Goal: Task Accomplishment & Management: Manage account settings

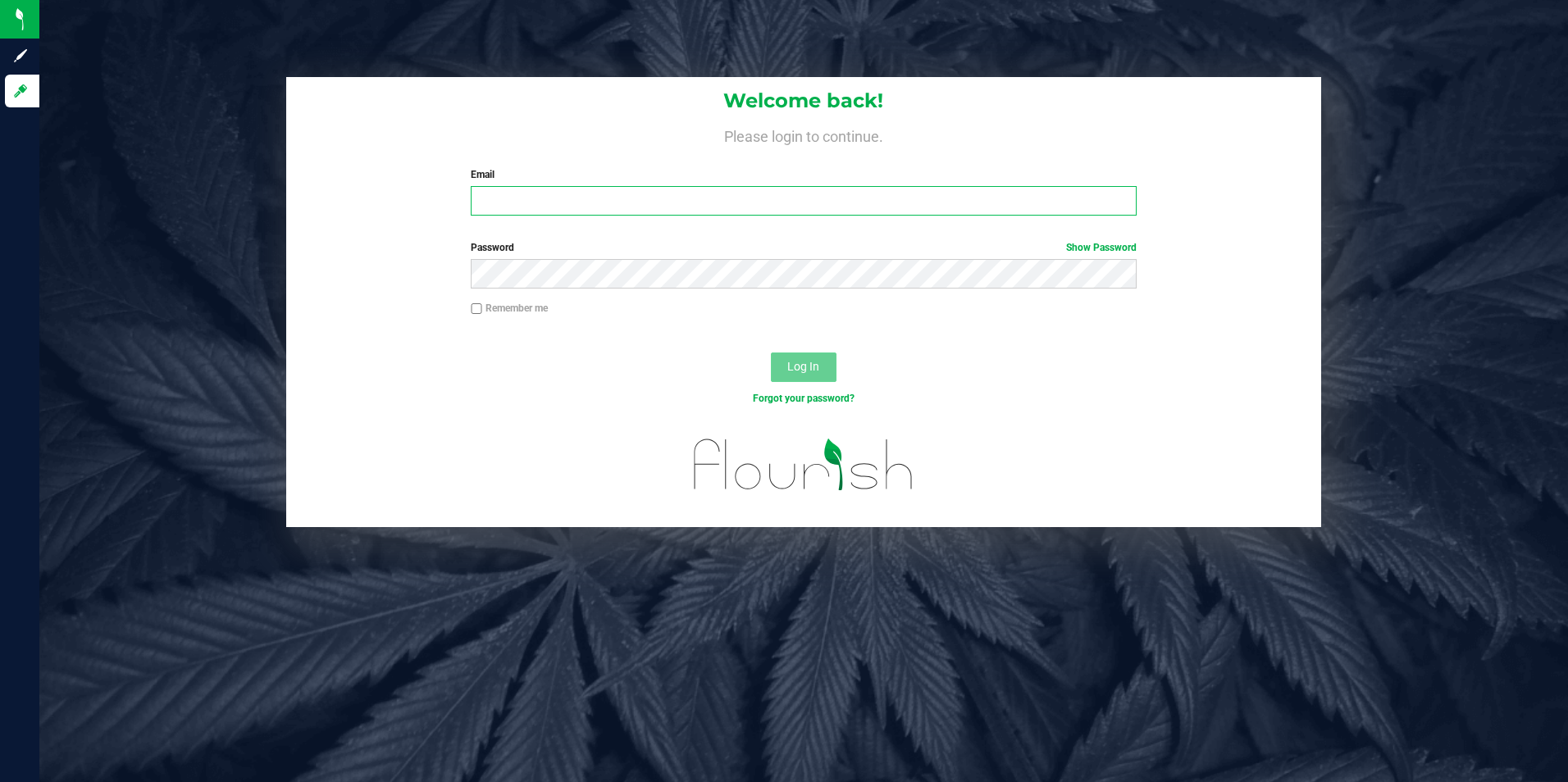
type input "[EMAIL_ADDRESS][DOMAIN_NAME]"
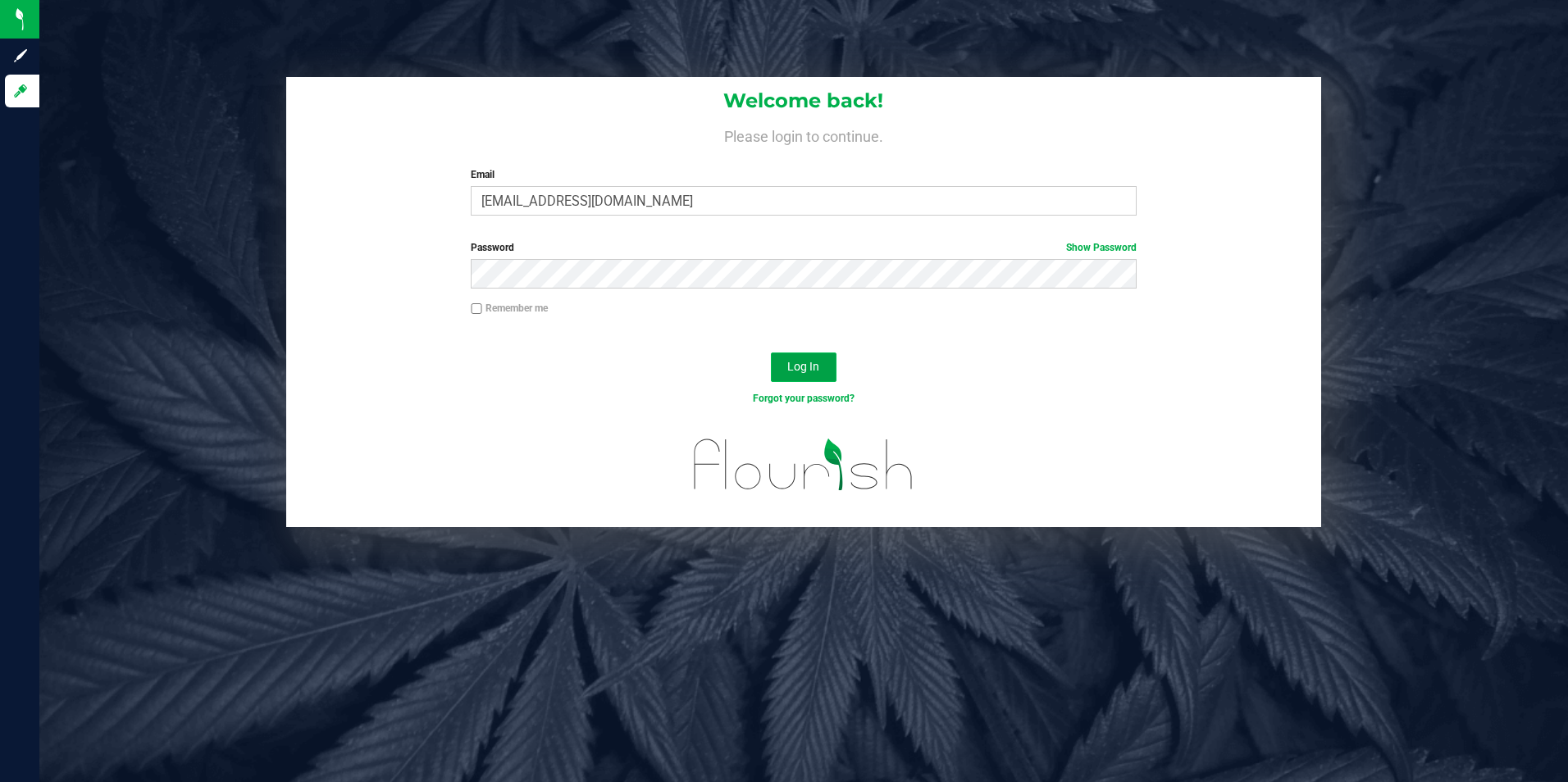
click at [811, 373] on span "Log In" at bounding box center [803, 366] width 32 height 13
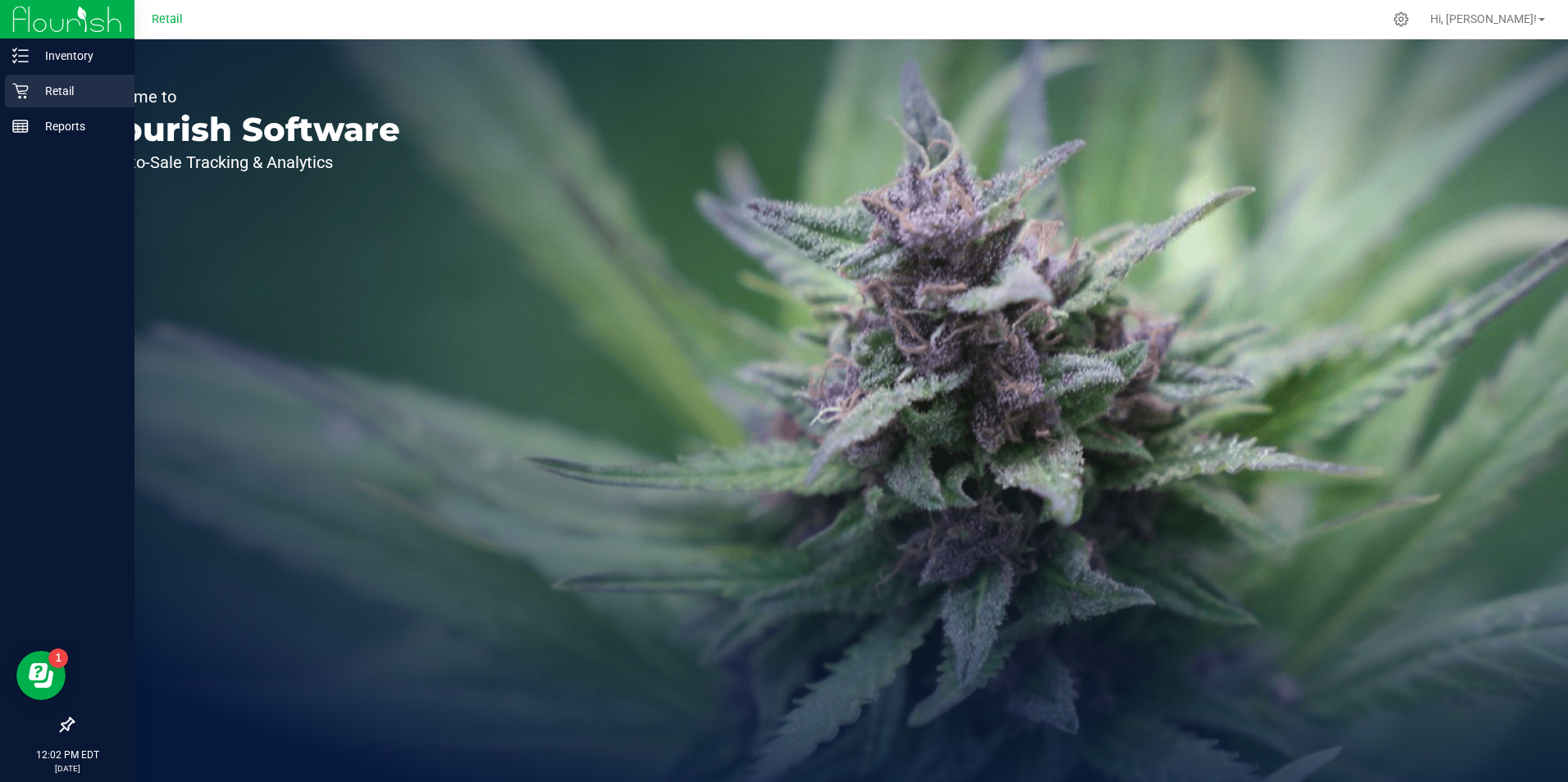
click at [36, 94] on p "Retail" at bounding box center [78, 91] width 98 height 19
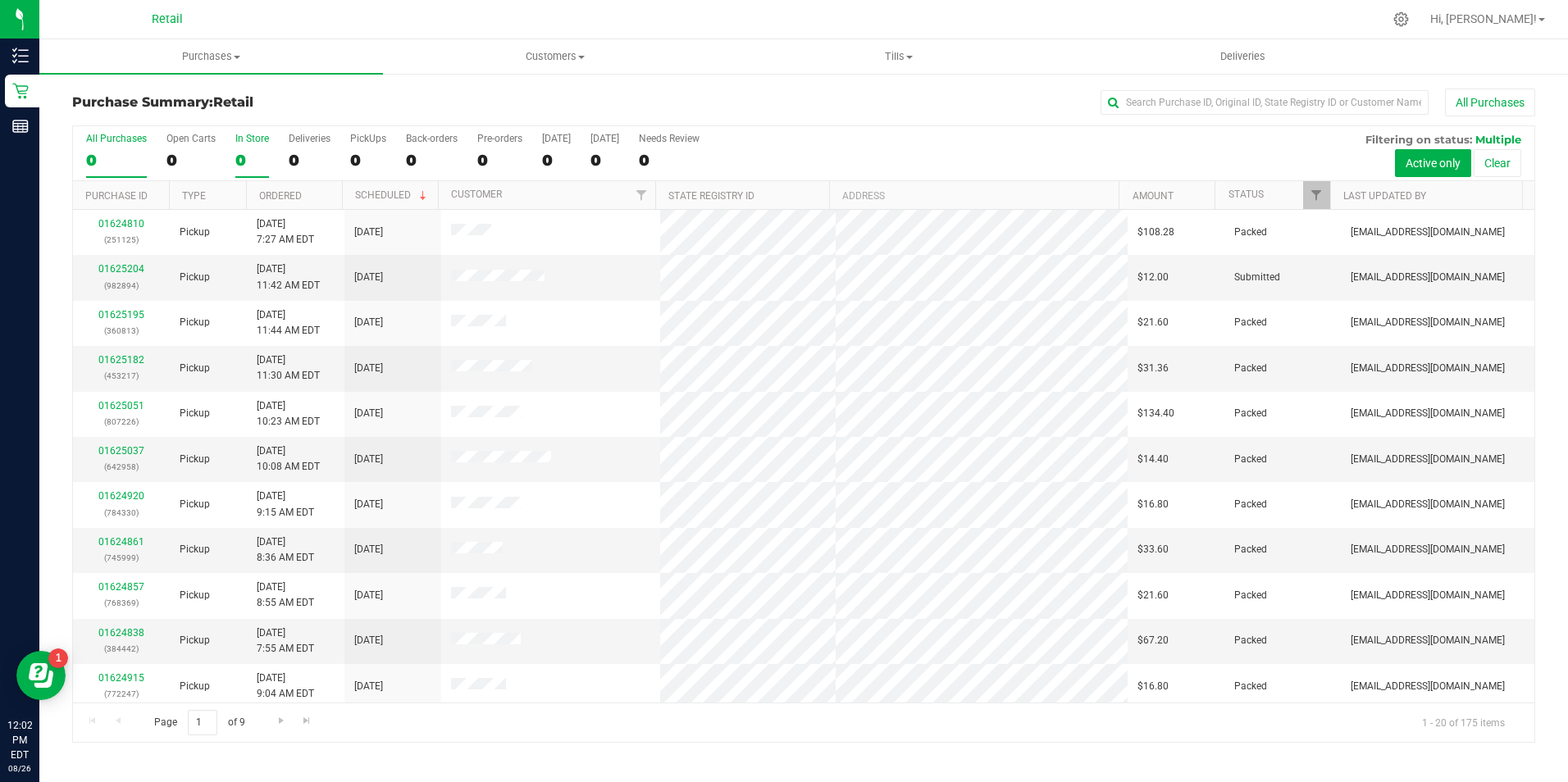
click at [244, 155] on div "0" at bounding box center [252, 160] width 33 height 19
click at [0, 0] on input "In Store 0" at bounding box center [0, 0] width 0 height 0
click at [252, 161] on div "0" at bounding box center [252, 160] width 33 height 19
click at [0, 0] on input "In Store 0" at bounding box center [0, 0] width 0 height 0
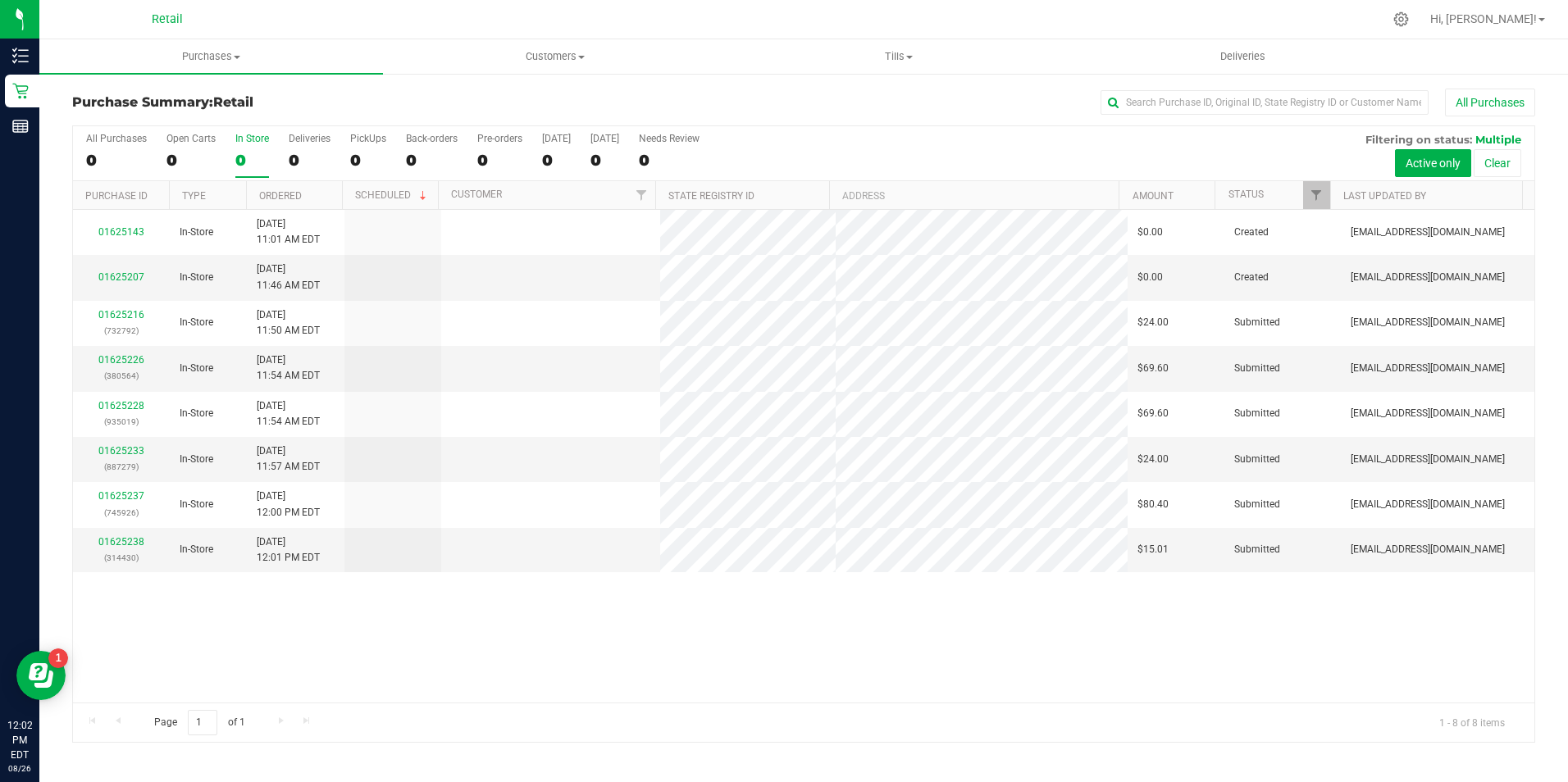
click at [252, 161] on div "0" at bounding box center [252, 160] width 33 height 19
click at [0, 0] on input "In Store 0" at bounding box center [0, 0] width 0 height 0
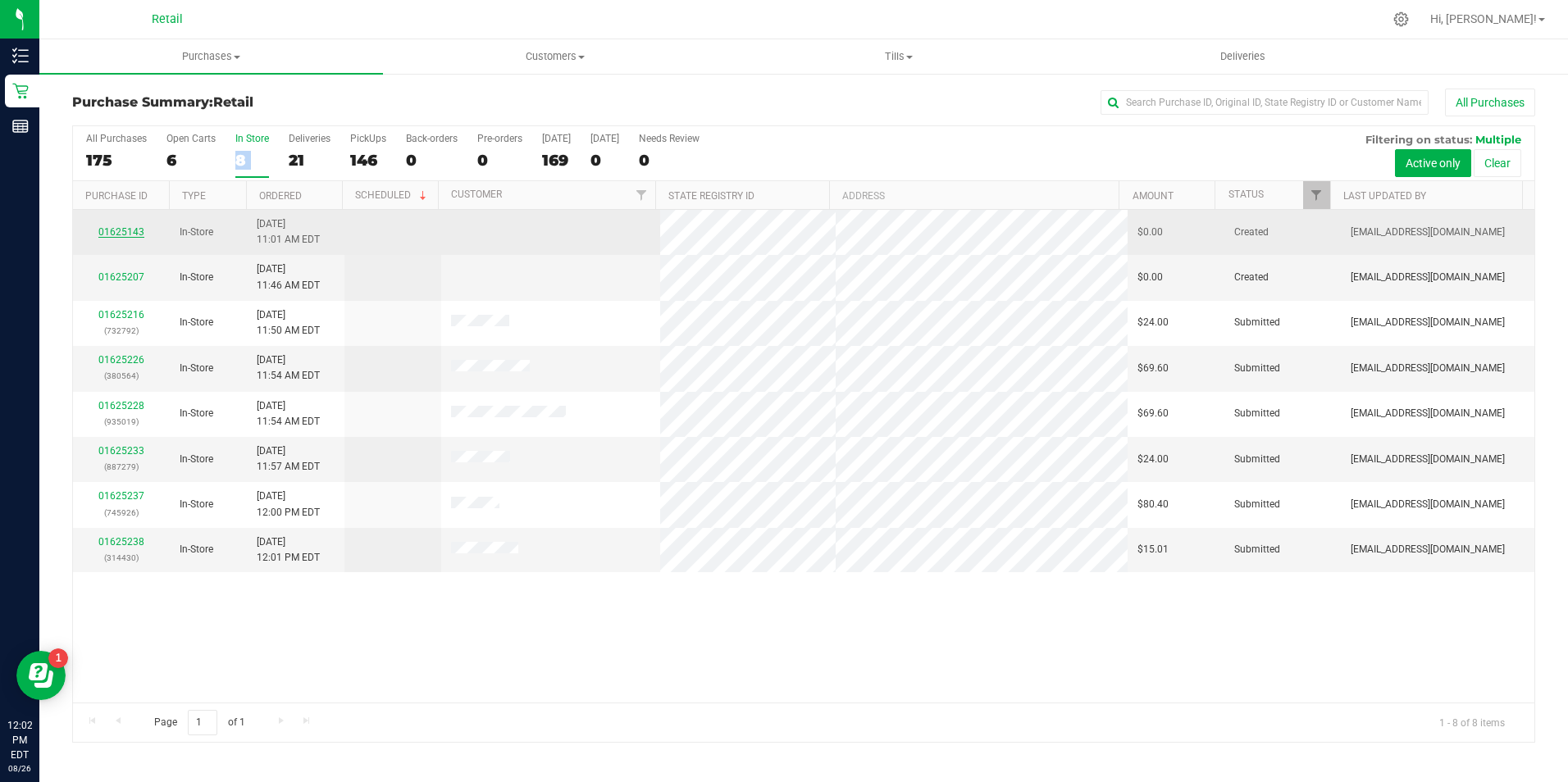
click at [118, 227] on link "01625143" at bounding box center [121, 232] width 46 height 11
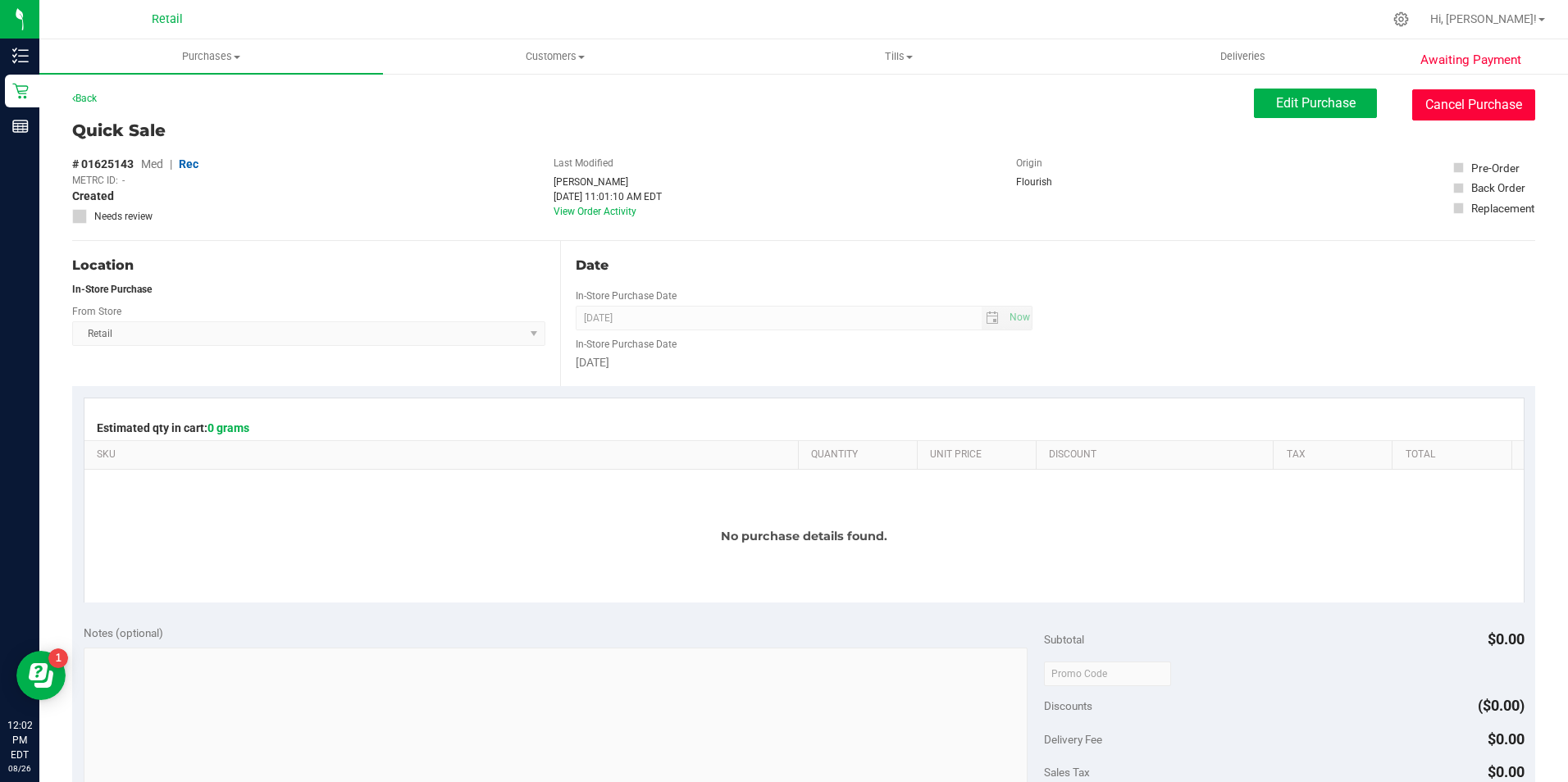
click at [1475, 97] on button "Cancel Purchase" at bounding box center [1474, 106] width 123 height 31
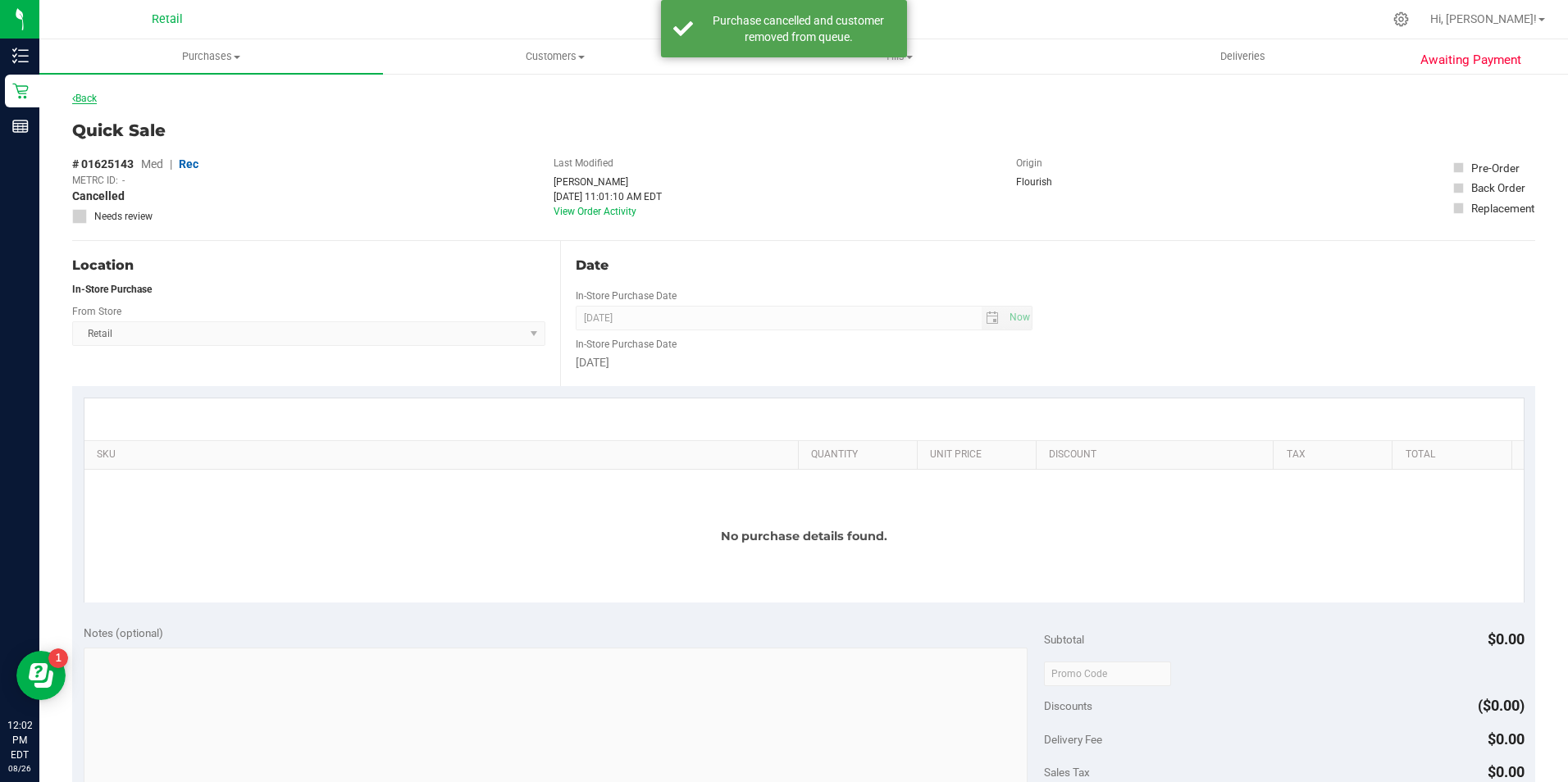
click at [97, 104] on link "Back" at bounding box center [84, 98] width 25 height 11
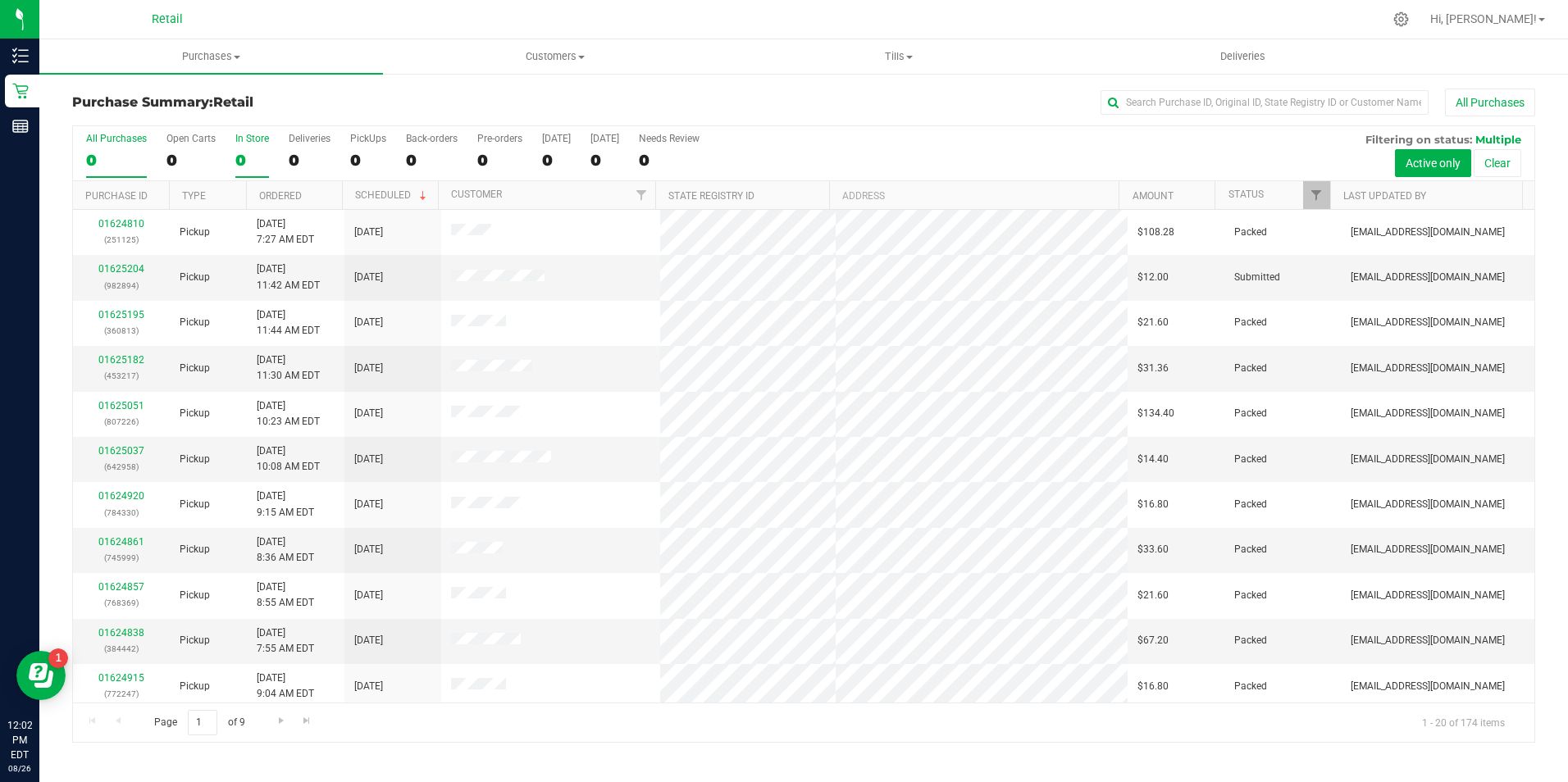
click at [245, 137] on div "In Store" at bounding box center [252, 139] width 33 height 11
click at [0, 0] on input "In Store 0" at bounding box center [0, 0] width 0 height 0
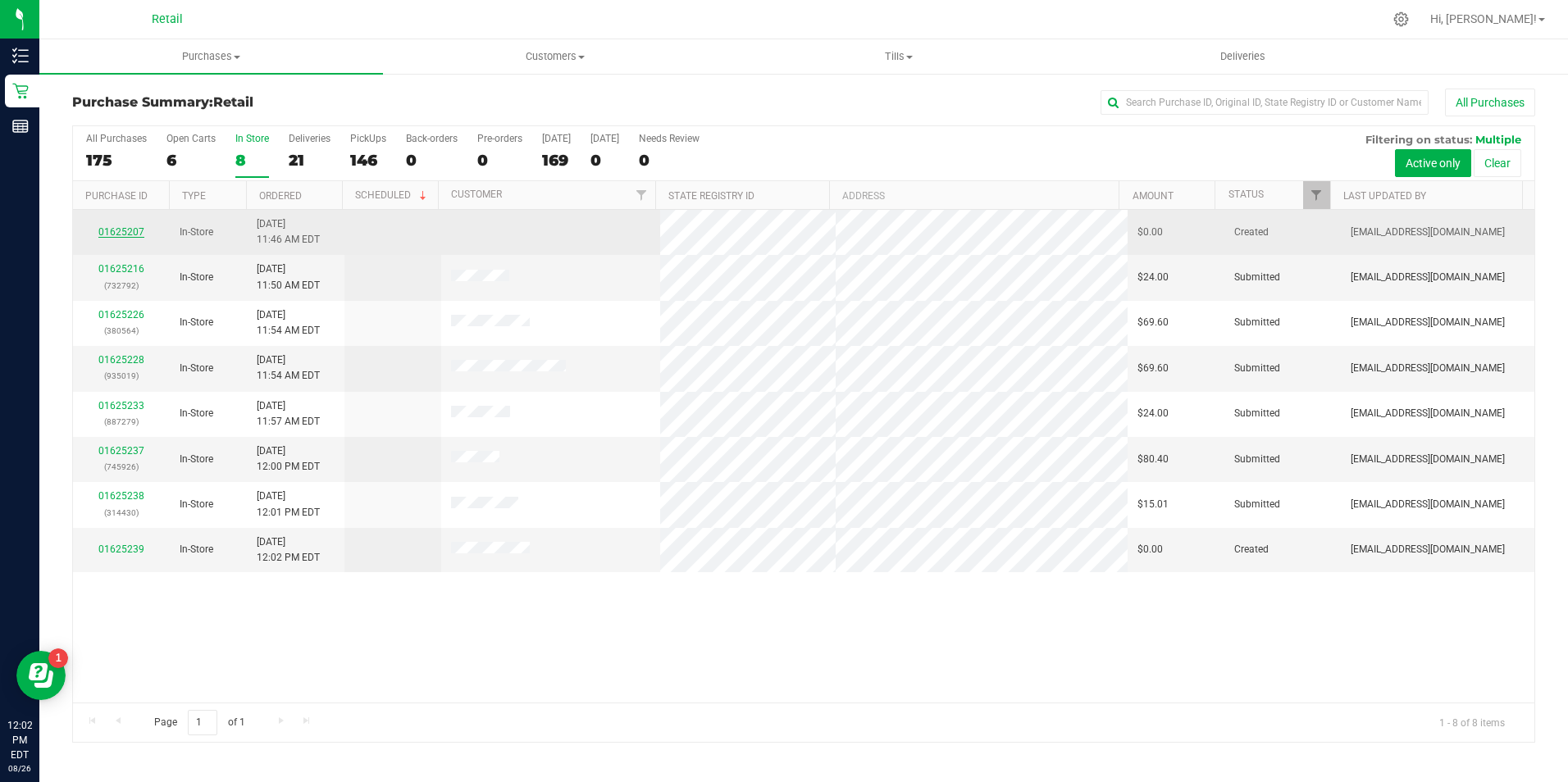
click at [127, 232] on link "01625207" at bounding box center [121, 232] width 46 height 11
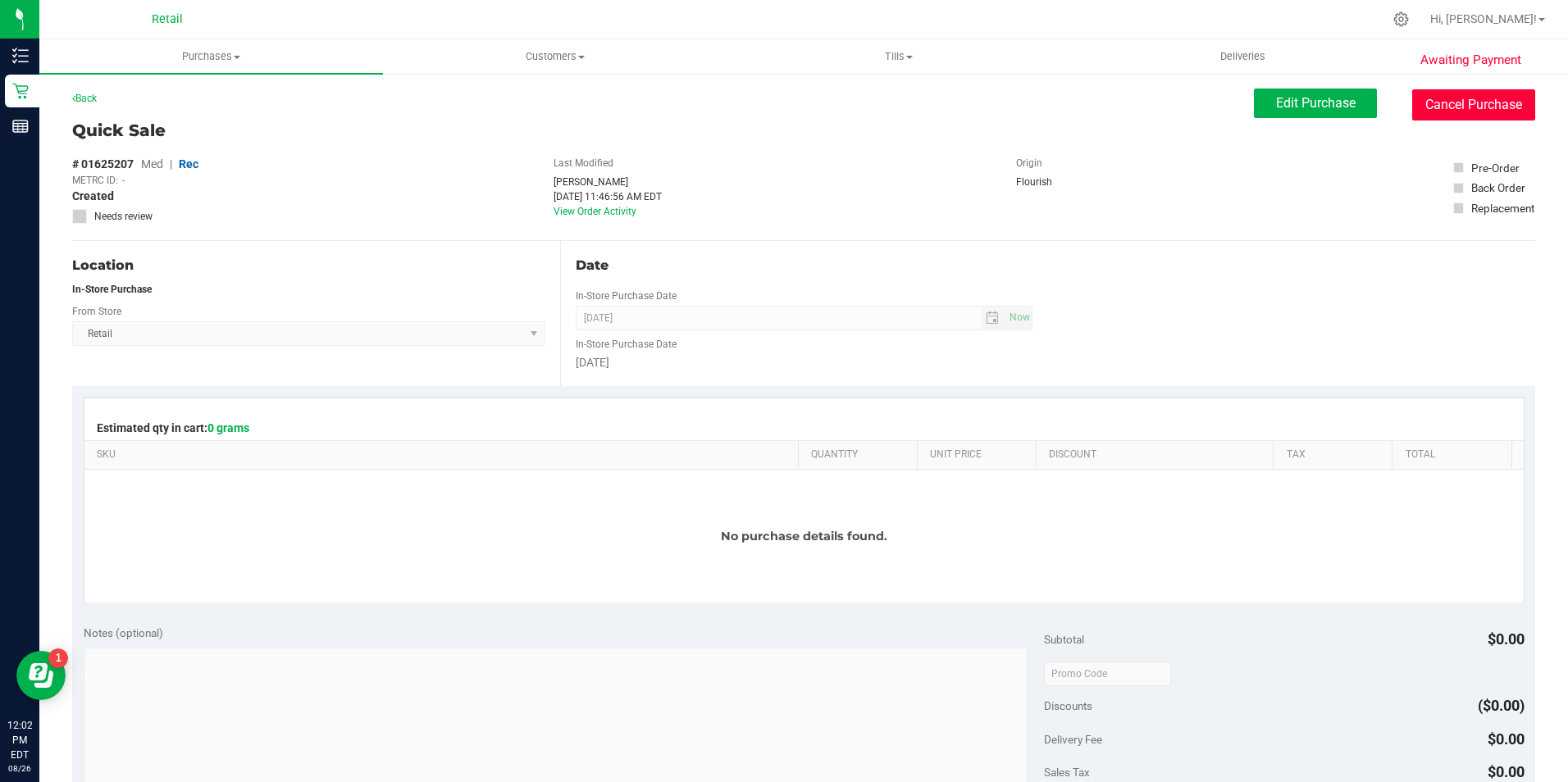
click at [1450, 92] on button "Cancel Purchase" at bounding box center [1474, 106] width 123 height 31
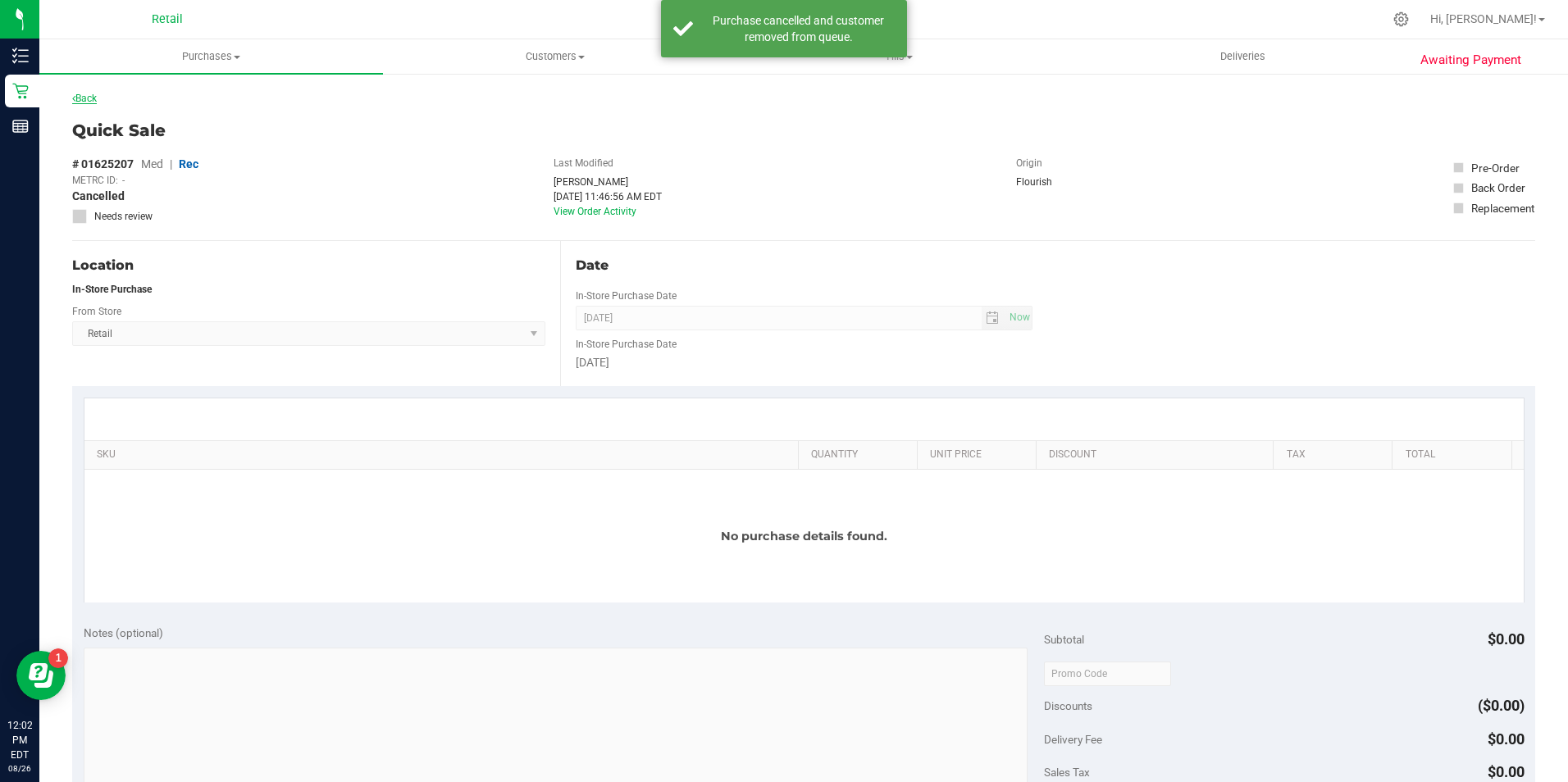
click at [79, 95] on link "Back" at bounding box center [84, 98] width 25 height 11
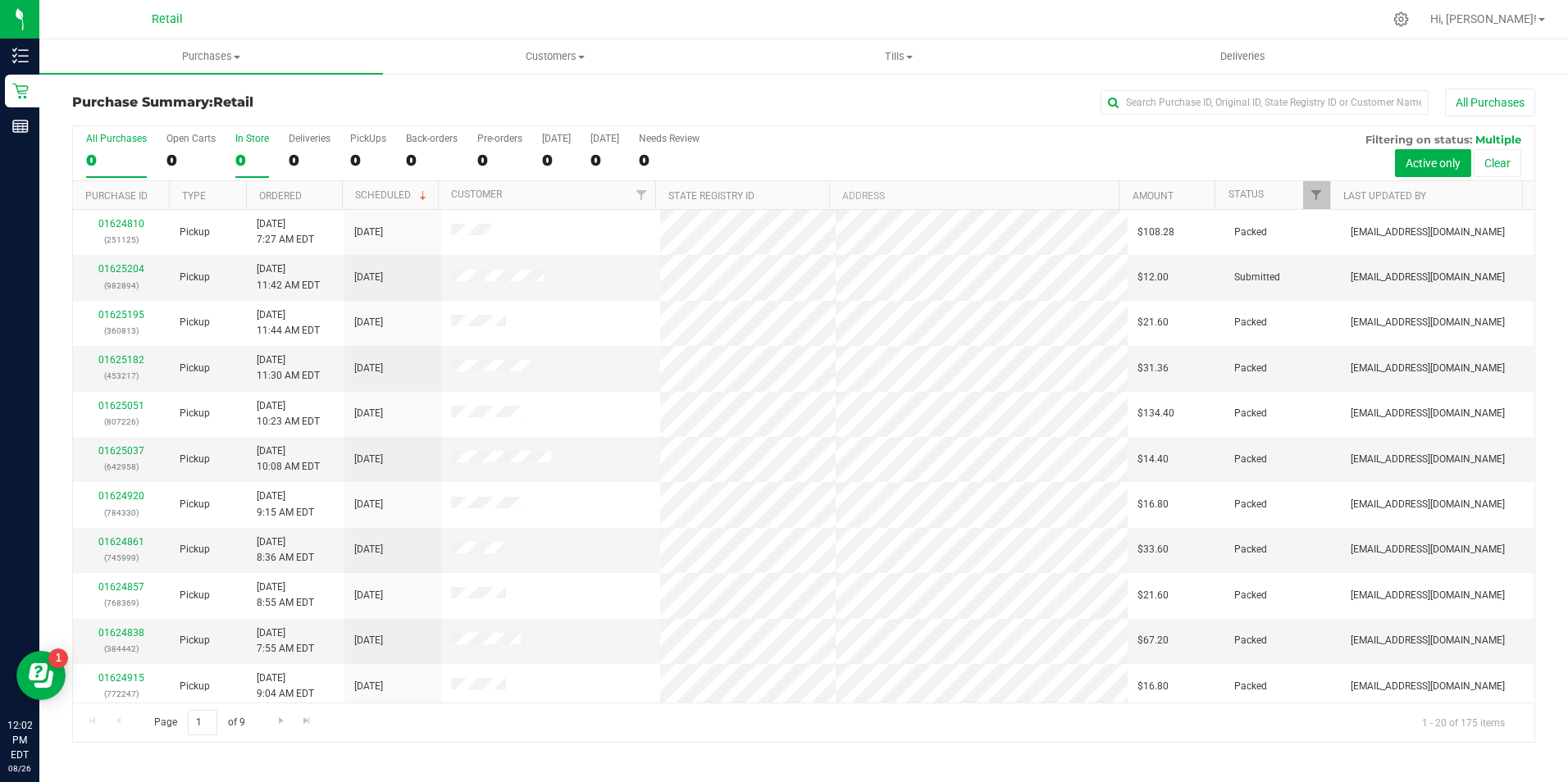
click at [237, 172] on label "In Store 0" at bounding box center [252, 155] width 33 height 45
click at [0, 0] on input "In Store 0" at bounding box center [0, 0] width 0 height 0
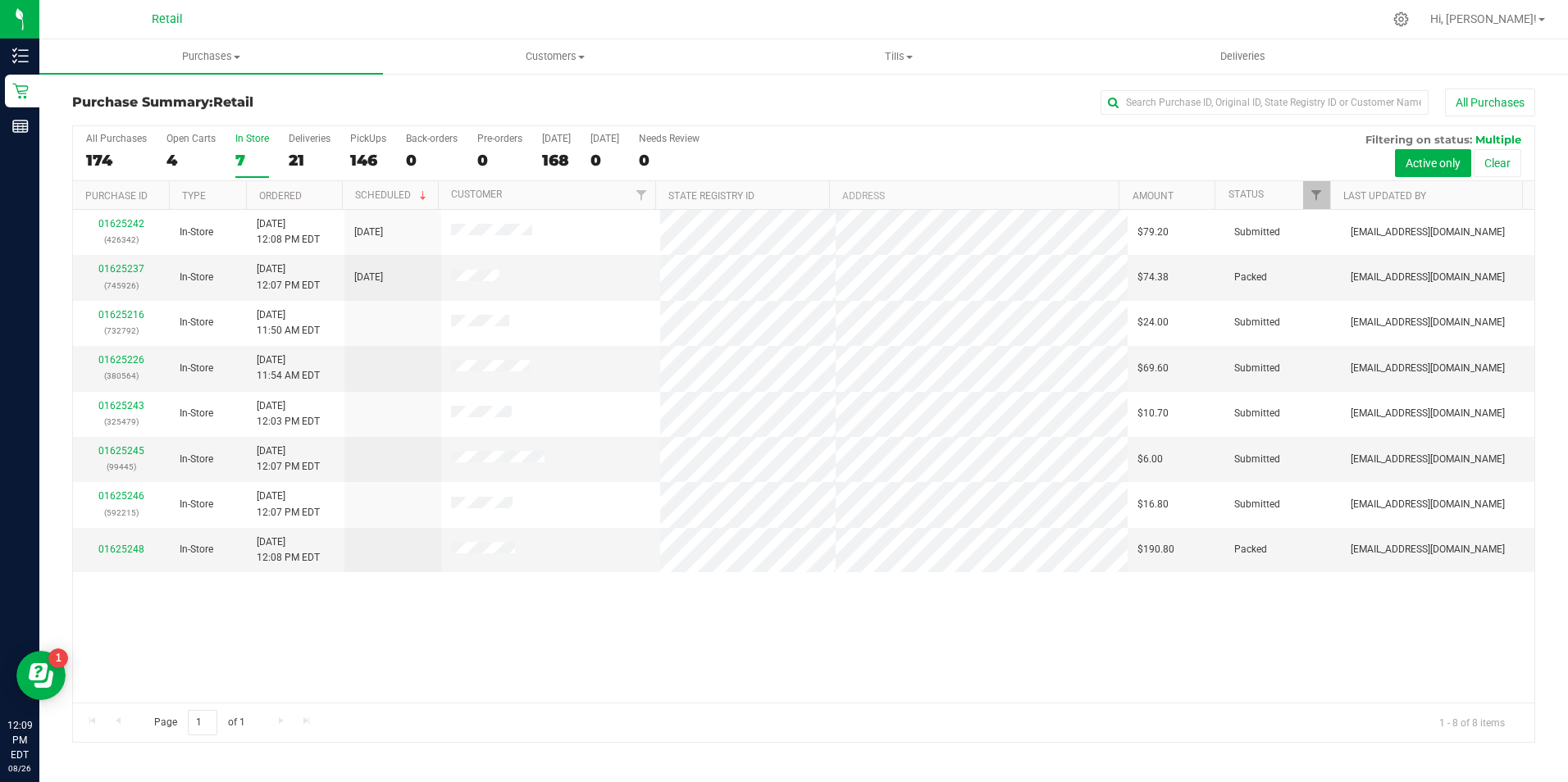
click at [243, 155] on div "7" at bounding box center [252, 160] width 33 height 19
click at [0, 0] on input "In Store 7" at bounding box center [0, 0] width 0 height 0
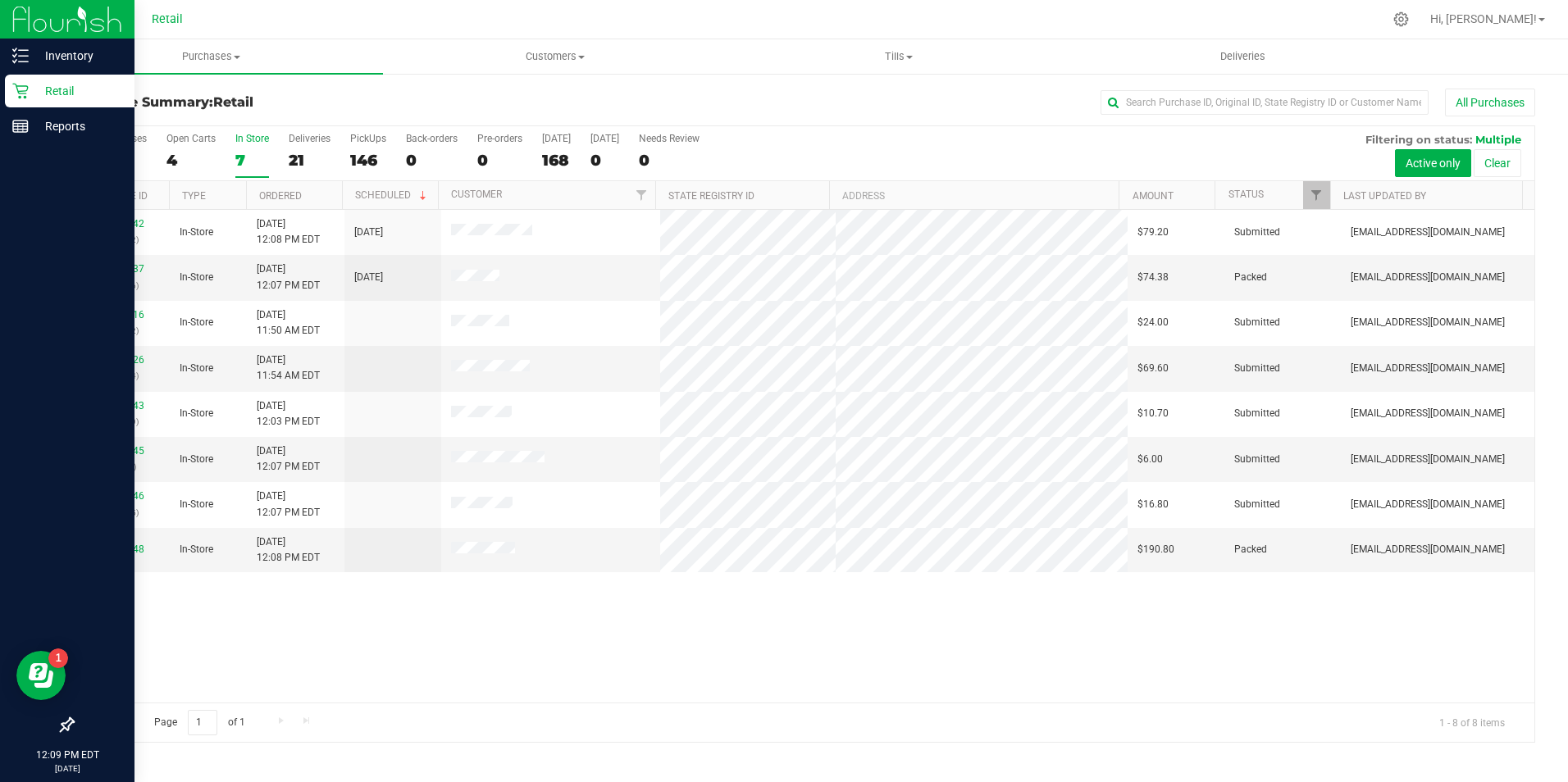
click at [21, 93] on icon at bounding box center [20, 91] width 17 height 17
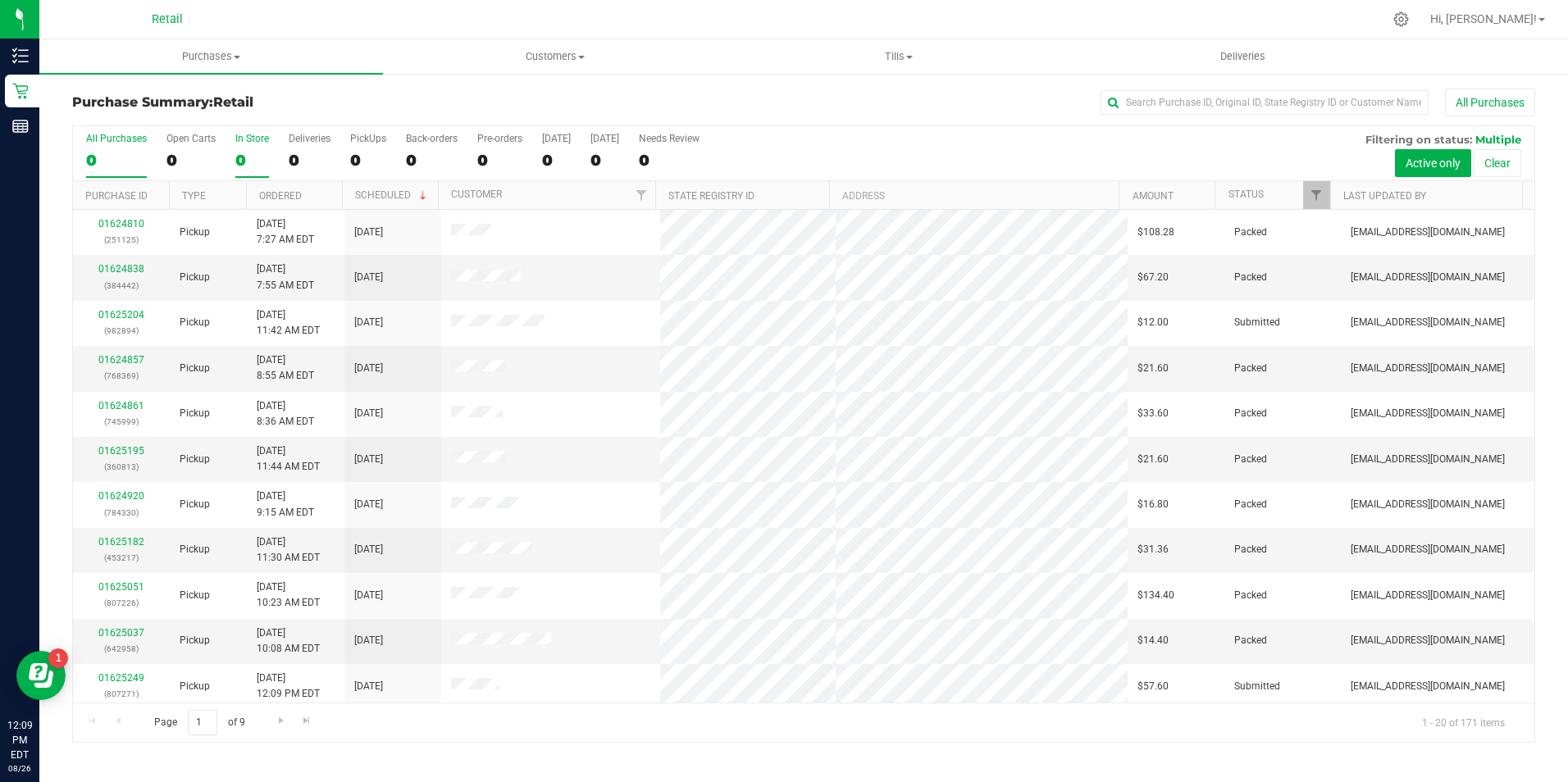
click at [243, 139] on div "In Store" at bounding box center [252, 139] width 33 height 11
click at [0, 0] on input "In Store 0" at bounding box center [0, 0] width 0 height 0
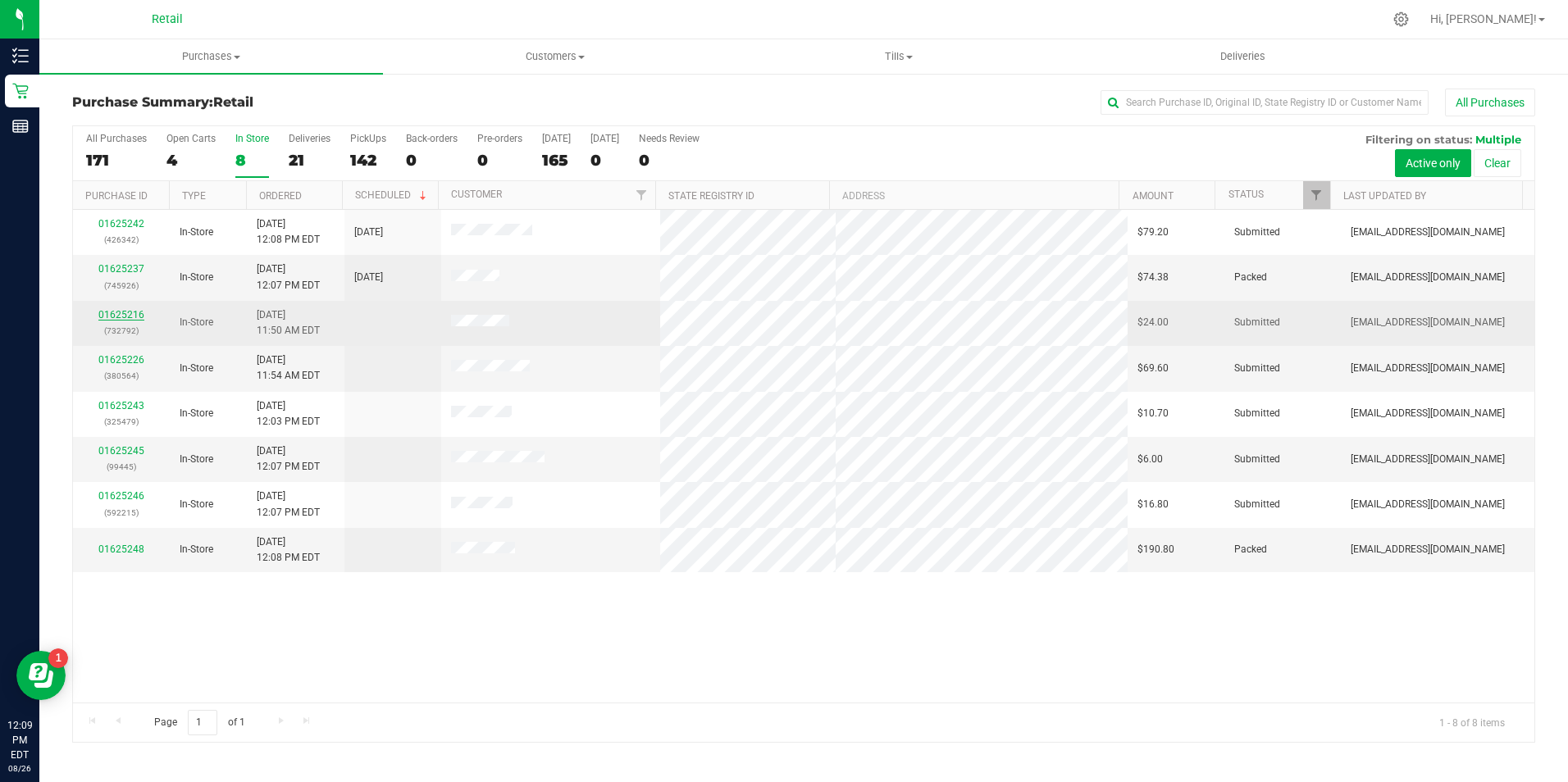
click at [141, 317] on link "01625216" at bounding box center [121, 315] width 46 height 11
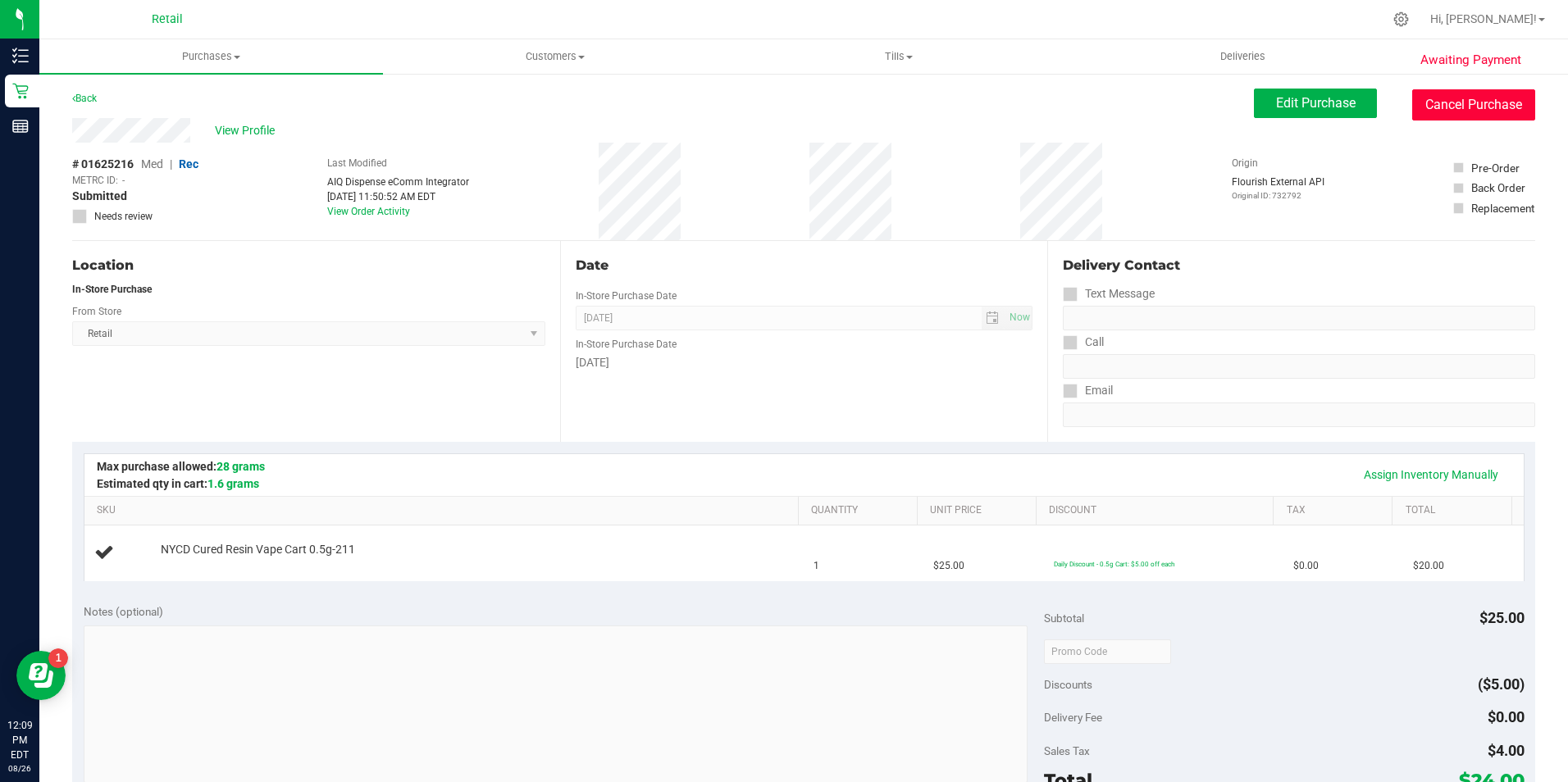
click at [1423, 95] on button "Cancel Purchase" at bounding box center [1474, 106] width 123 height 31
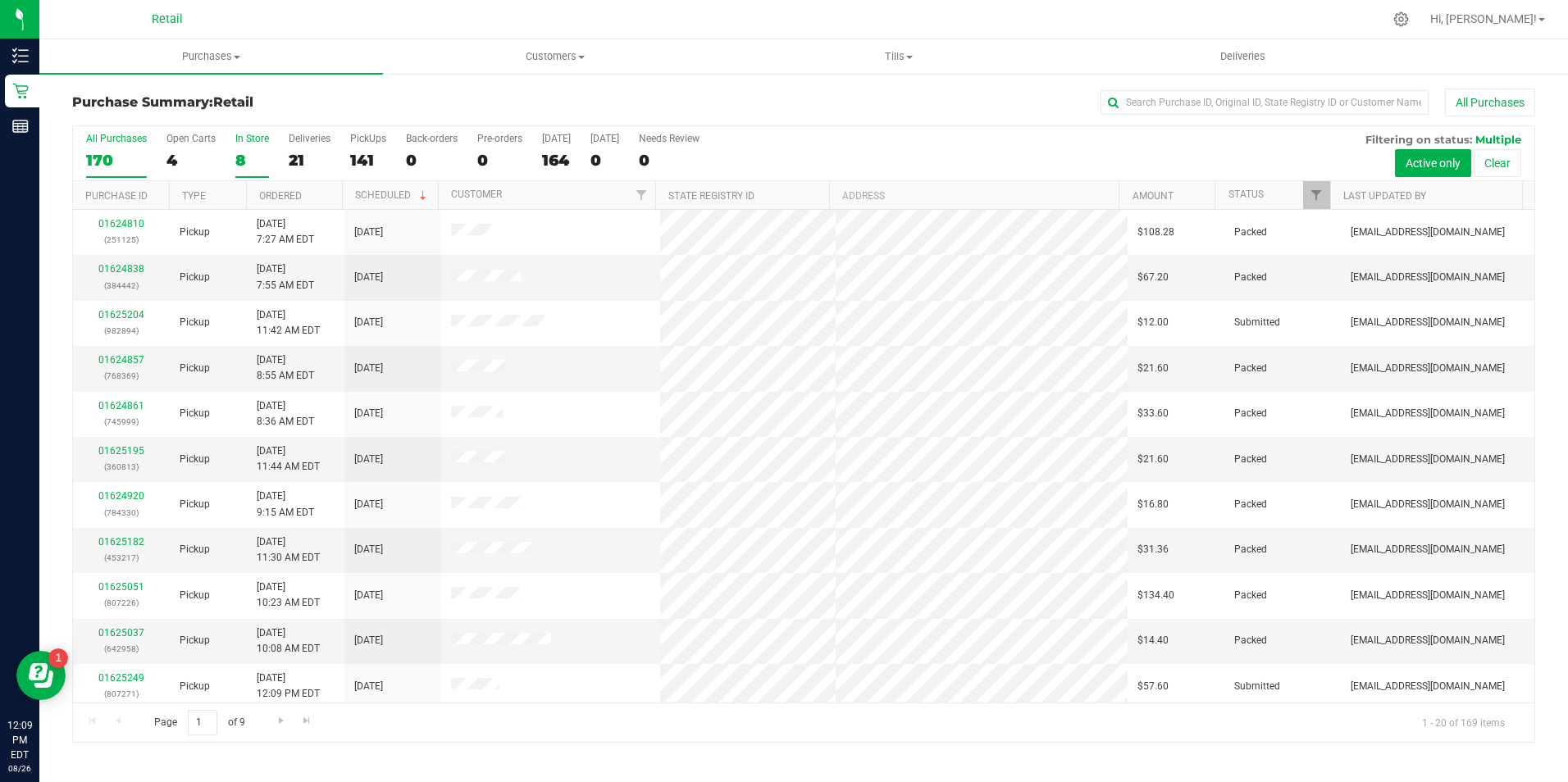
click at [236, 149] on label "In Store 8" at bounding box center [252, 155] width 33 height 45
click at [0, 0] on input "In Store 8" at bounding box center [0, 0] width 0 height 0
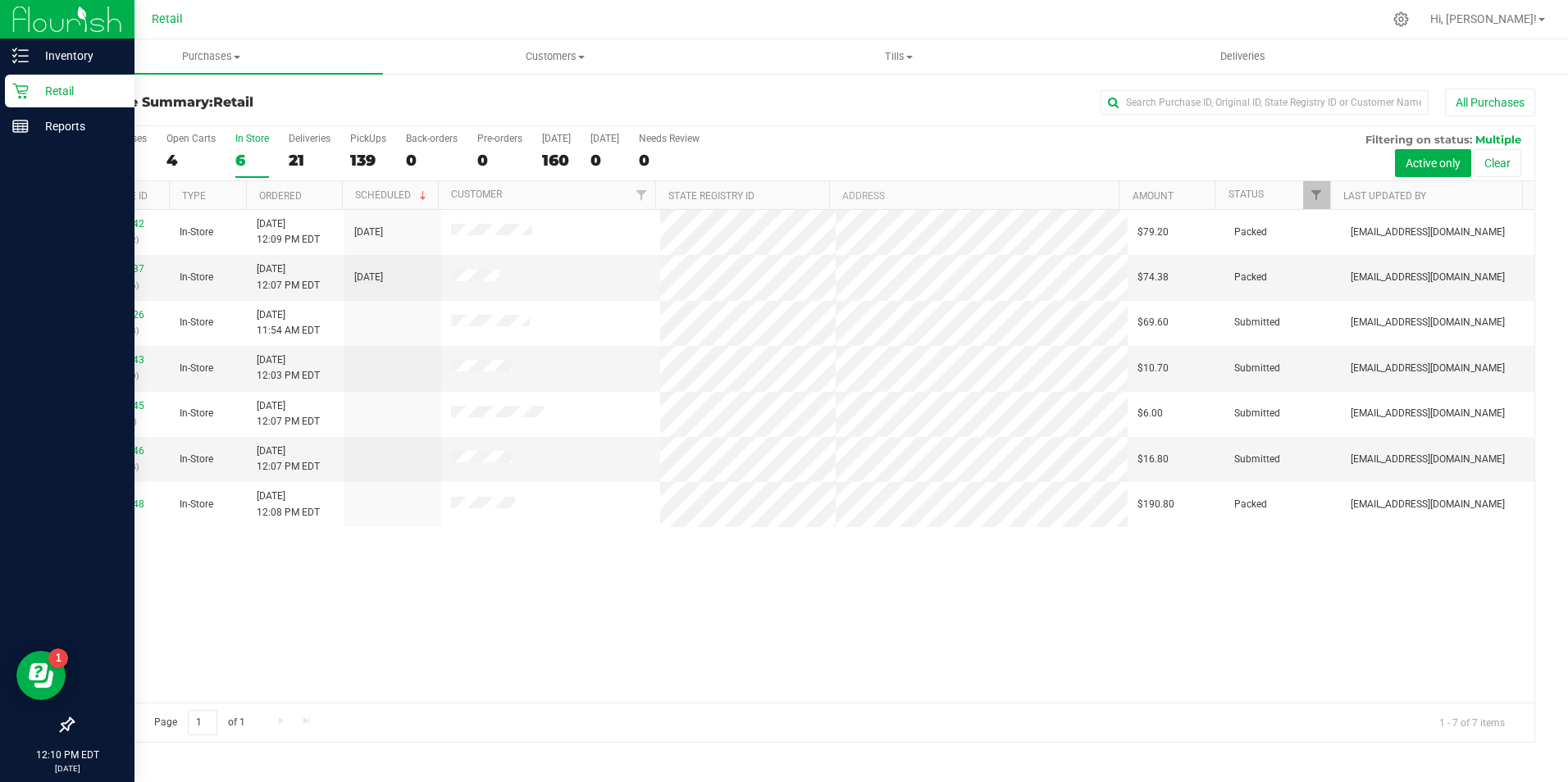
click at [34, 95] on p "Retail" at bounding box center [78, 91] width 98 height 19
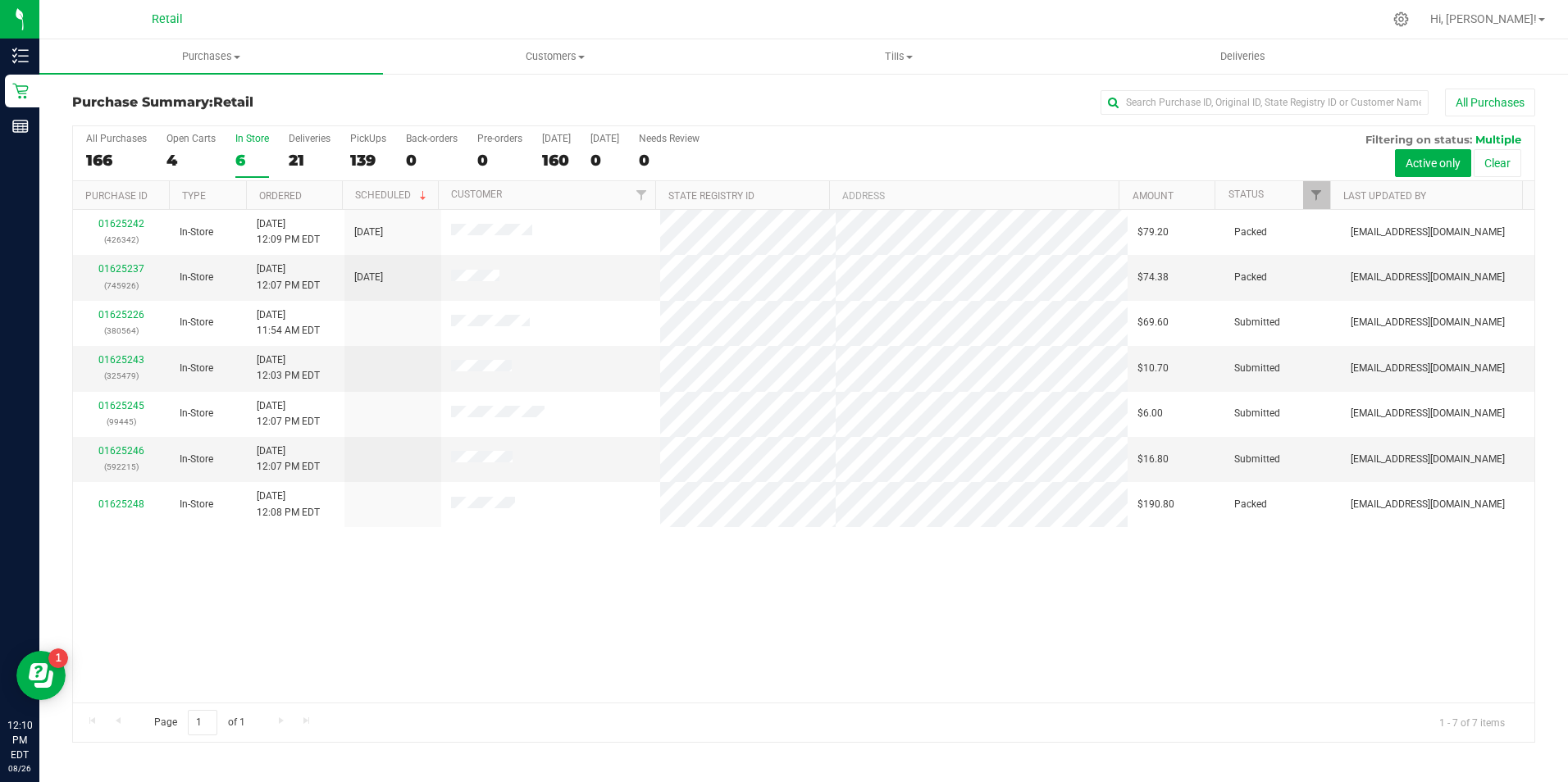
click at [262, 158] on div "6" at bounding box center [252, 160] width 33 height 19
click at [0, 0] on input "In Store 6" at bounding box center [0, 0] width 0 height 0
